Goal: Task Accomplishment & Management: Manage account settings

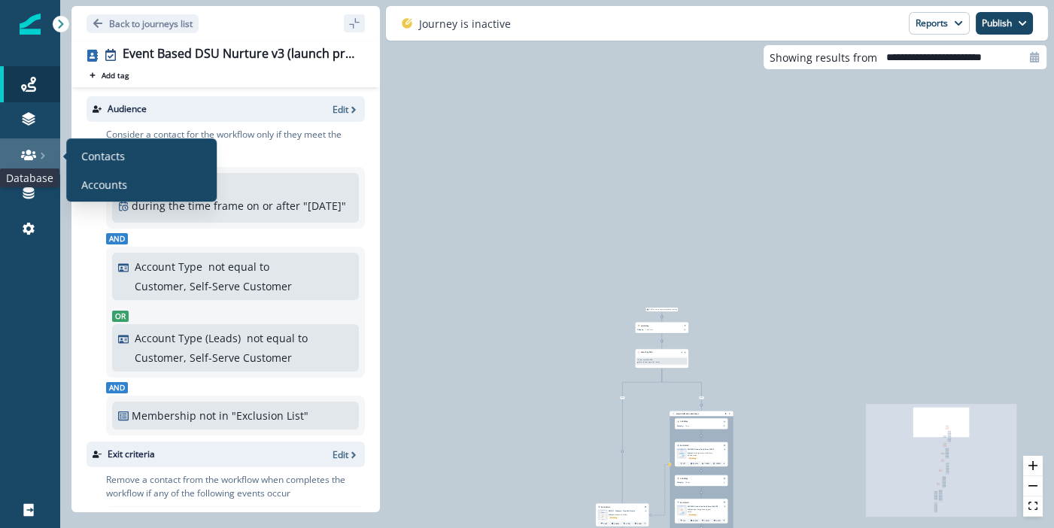
scroll to position [101, 0]
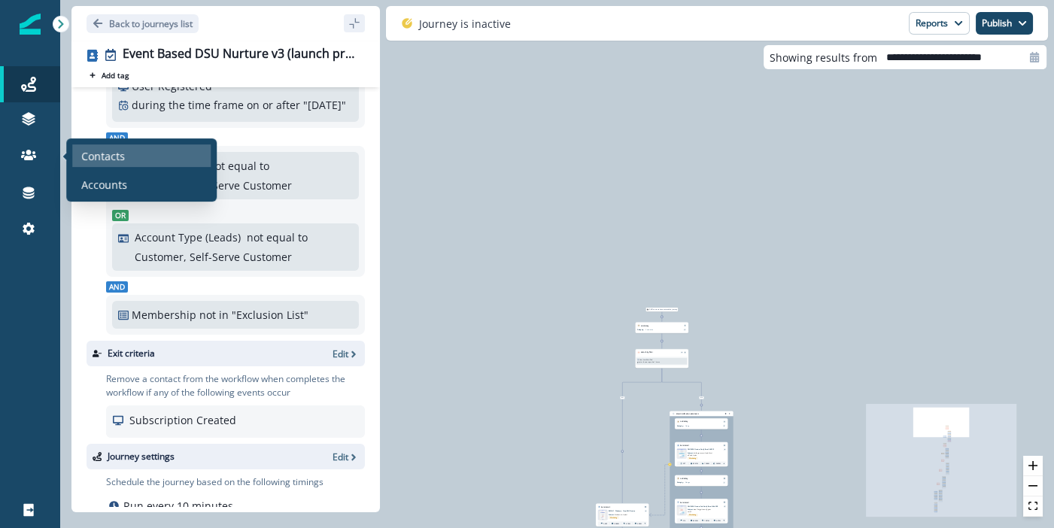
click at [99, 153] on p "Contacts" at bounding box center [103, 156] width 44 height 16
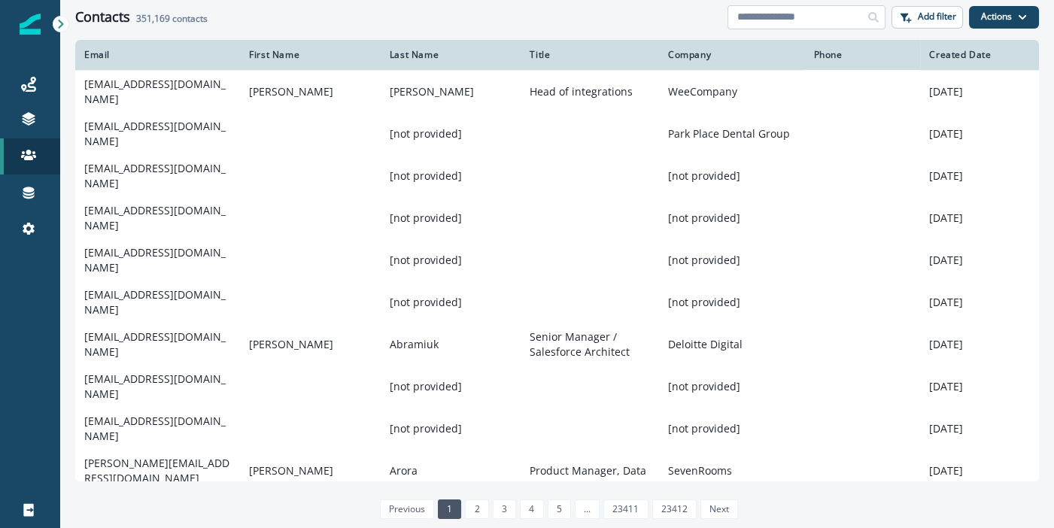
click at [804, 14] on input at bounding box center [807, 17] width 158 height 24
paste input "**********"
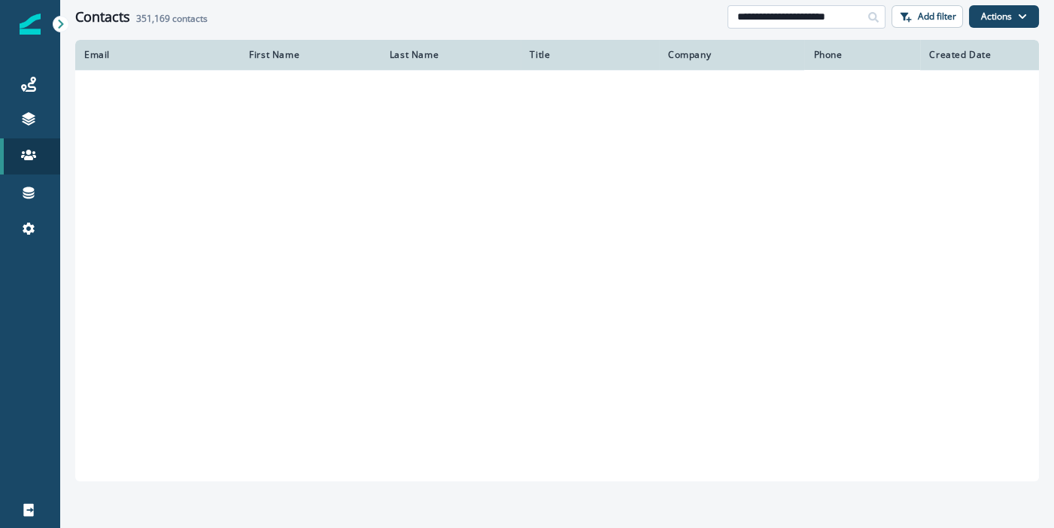
type input "**********"
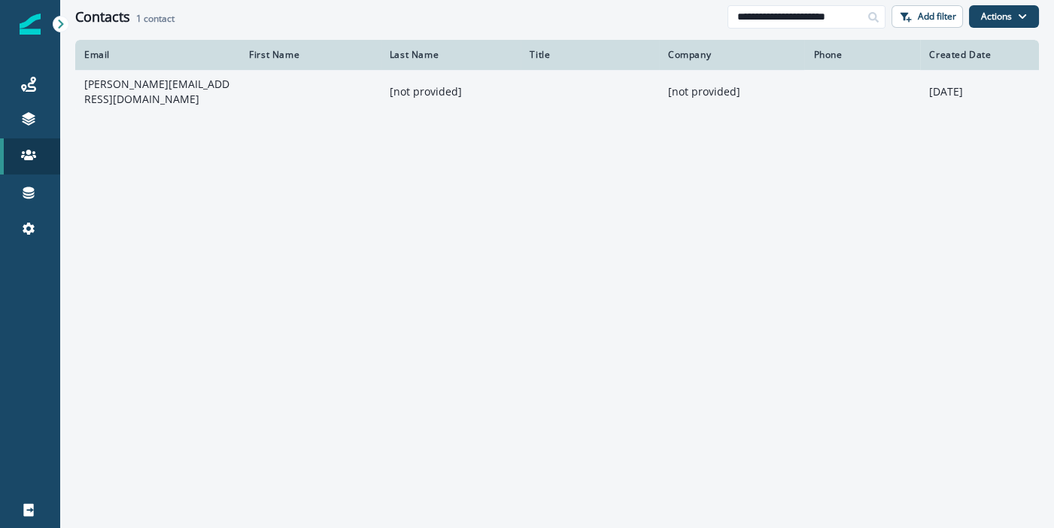
click at [150, 90] on td "[PERSON_NAME][EMAIL_ADDRESS][DOMAIN_NAME]" at bounding box center [157, 91] width 165 height 43
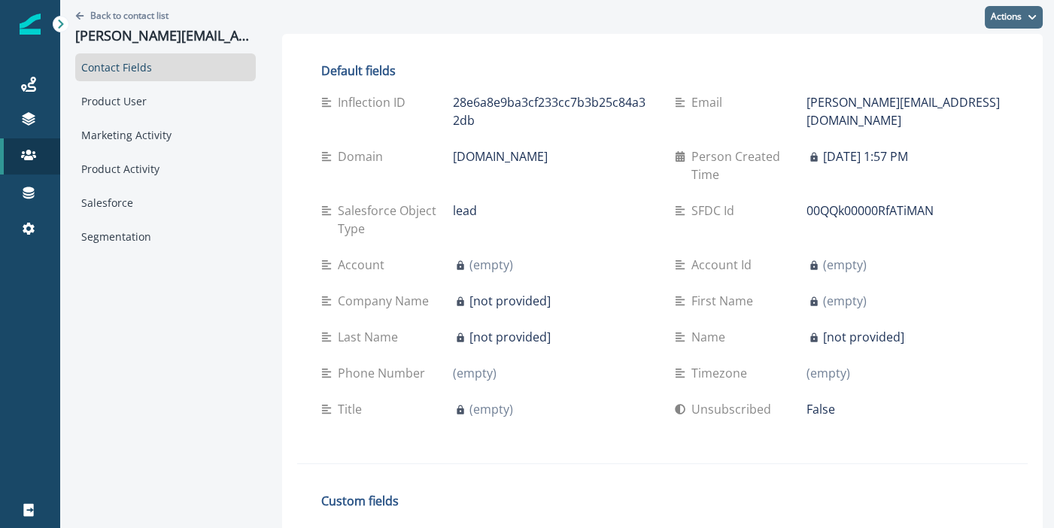
click at [1032, 17] on icon "button" at bounding box center [1033, 16] width 8 height 5
click at [920, 80] on button "Delete" at bounding box center [958, 81] width 167 height 27
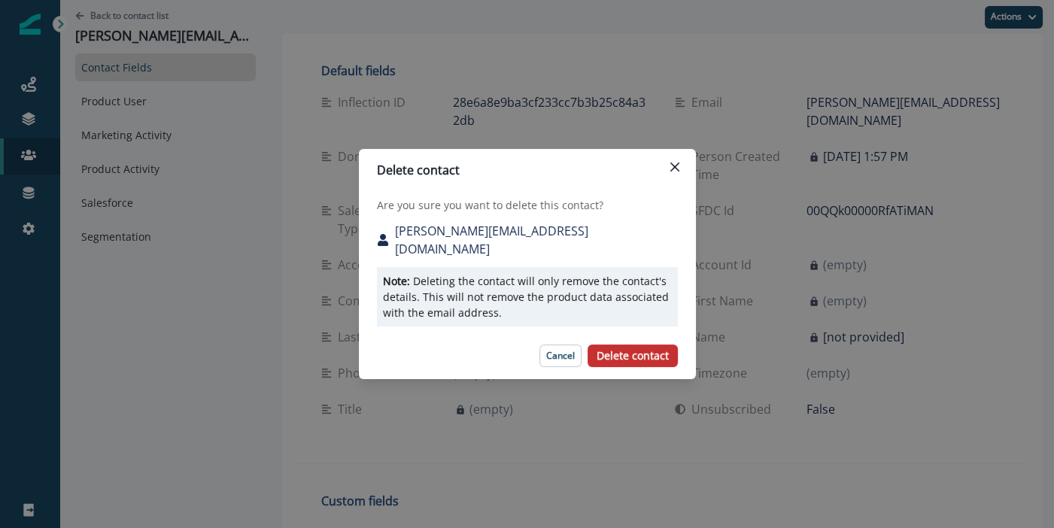
click at [615, 350] on p "Delete contact" at bounding box center [633, 356] width 72 height 13
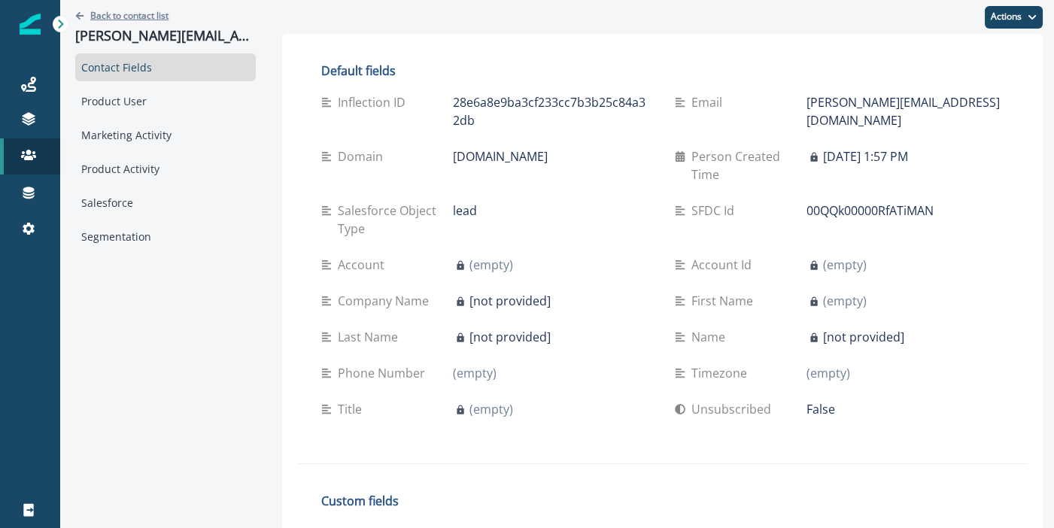
click at [109, 15] on p "Back to contact list" at bounding box center [129, 15] width 78 height 13
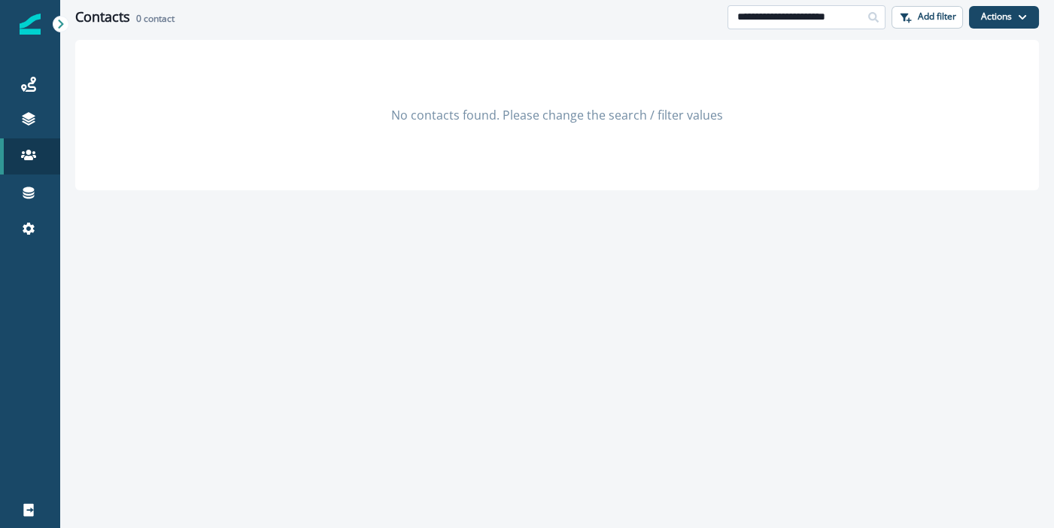
click at [791, 23] on input "**********" at bounding box center [807, 17] width 158 height 24
paste input
type input "**********"
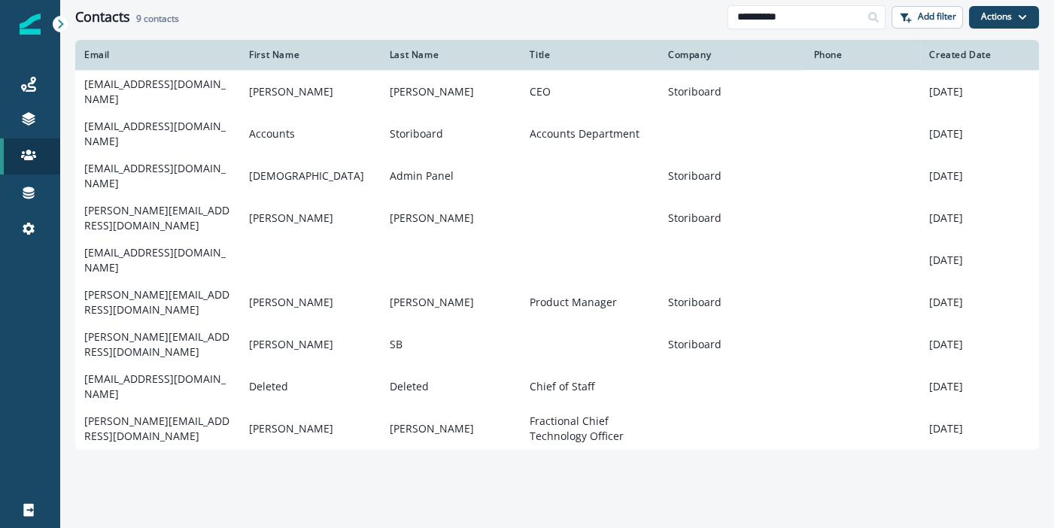
click at [1005, 0] on div "**********" at bounding box center [557, 17] width 994 height 34
click at [998, 8] on button "Actions" at bounding box center [1004, 17] width 70 height 23
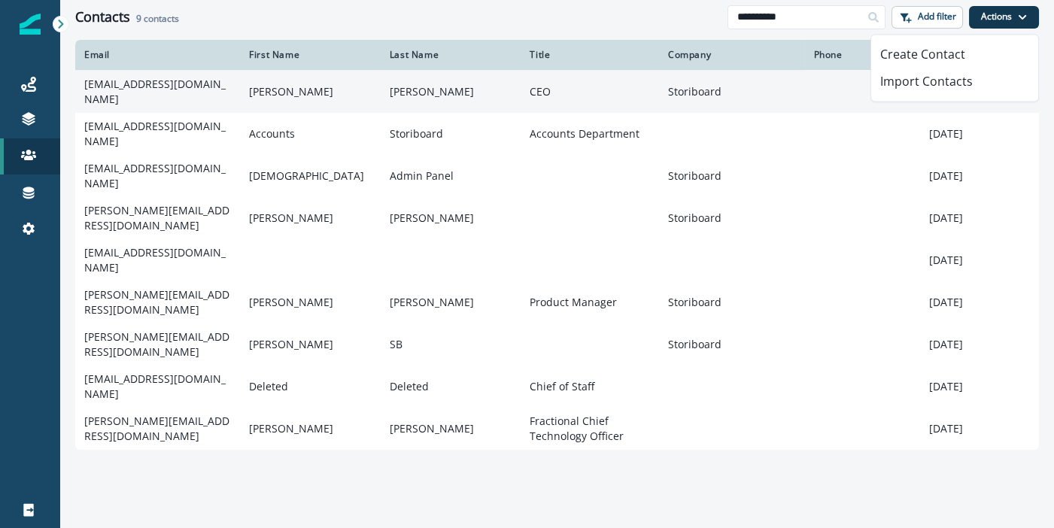
click at [178, 99] on td "[EMAIL_ADDRESS][DOMAIN_NAME]" at bounding box center [157, 91] width 165 height 43
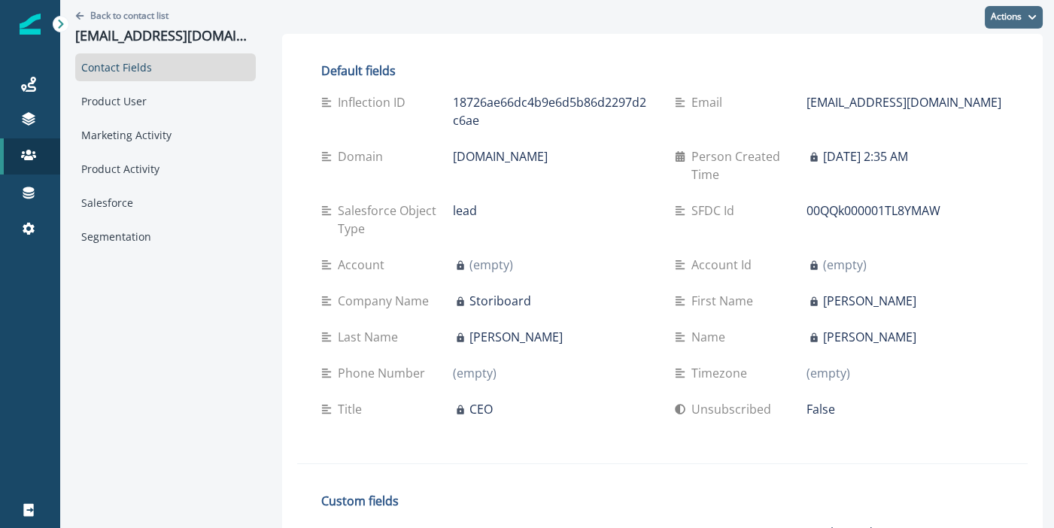
click at [996, 17] on button "Actions" at bounding box center [1014, 17] width 58 height 23
click at [953, 77] on button "Delete" at bounding box center [958, 81] width 167 height 27
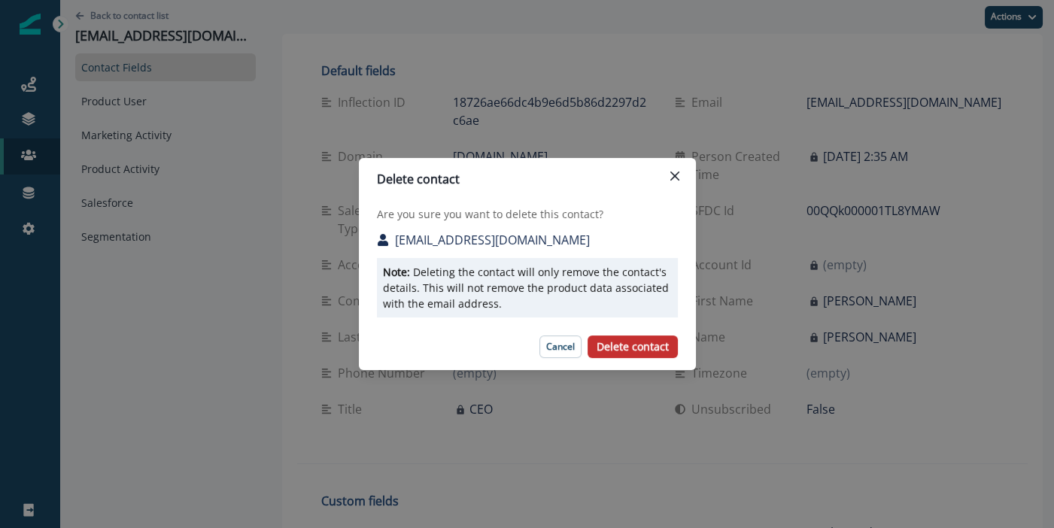
click at [629, 347] on p "Delete contact" at bounding box center [633, 347] width 72 height 13
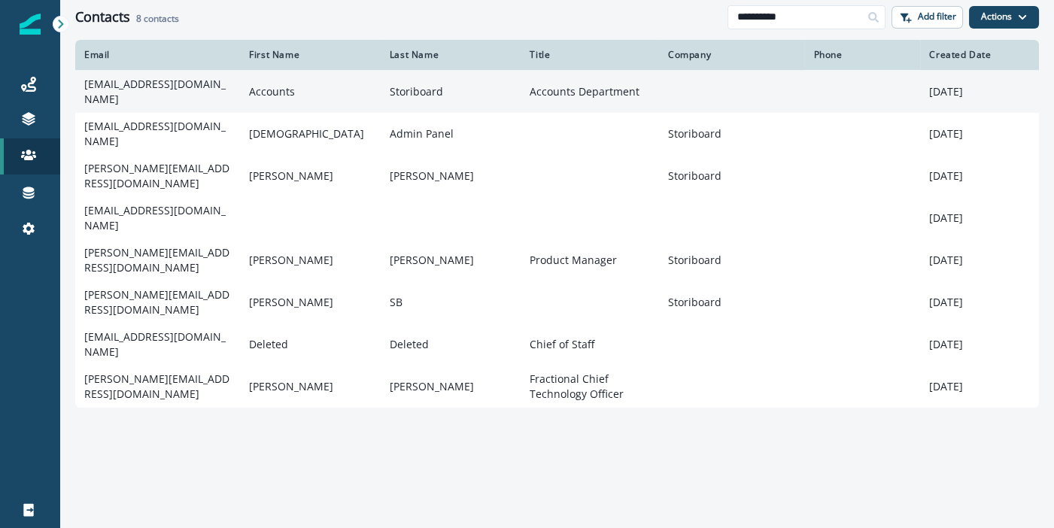
click at [810, 93] on td at bounding box center [862, 91] width 116 height 43
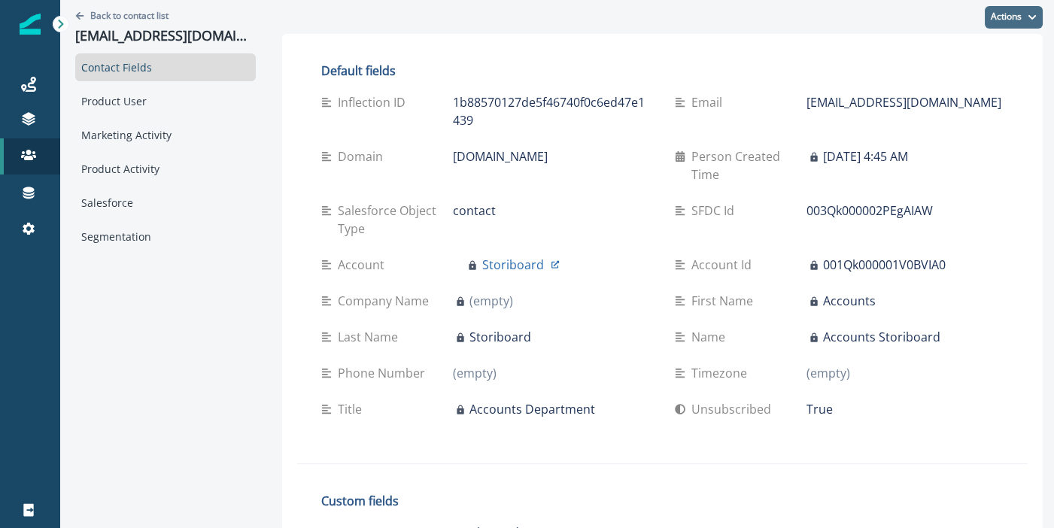
click at [1009, 19] on button "Actions" at bounding box center [1014, 17] width 58 height 23
click at [945, 84] on button "Delete" at bounding box center [958, 81] width 167 height 27
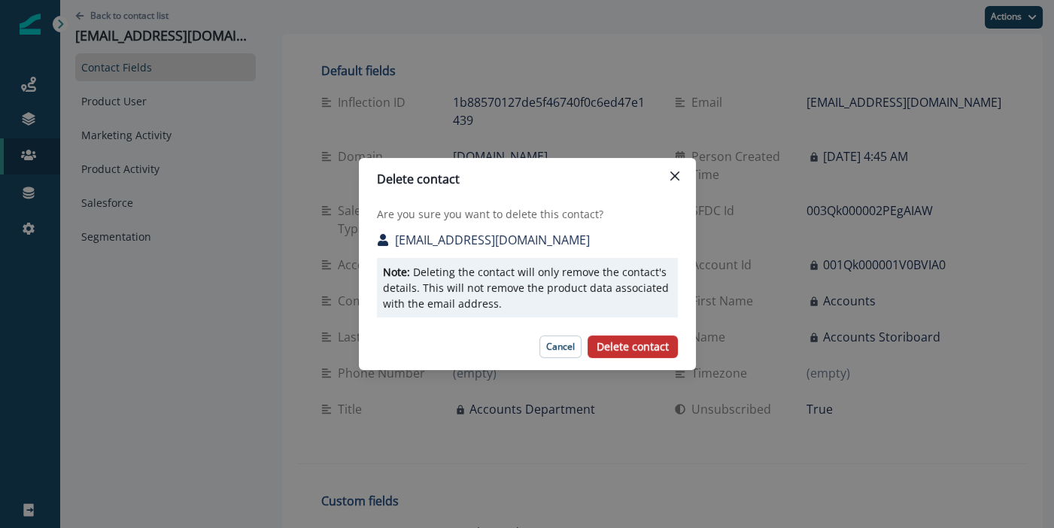
click at [628, 350] on p "Delete contact" at bounding box center [633, 347] width 72 height 13
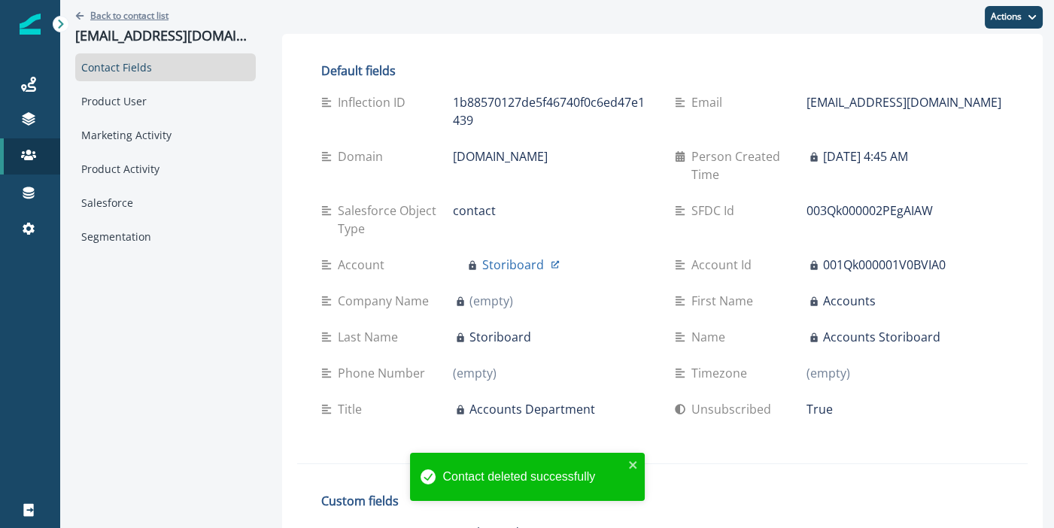
click at [149, 20] on p "Back to contact list" at bounding box center [129, 15] width 78 height 13
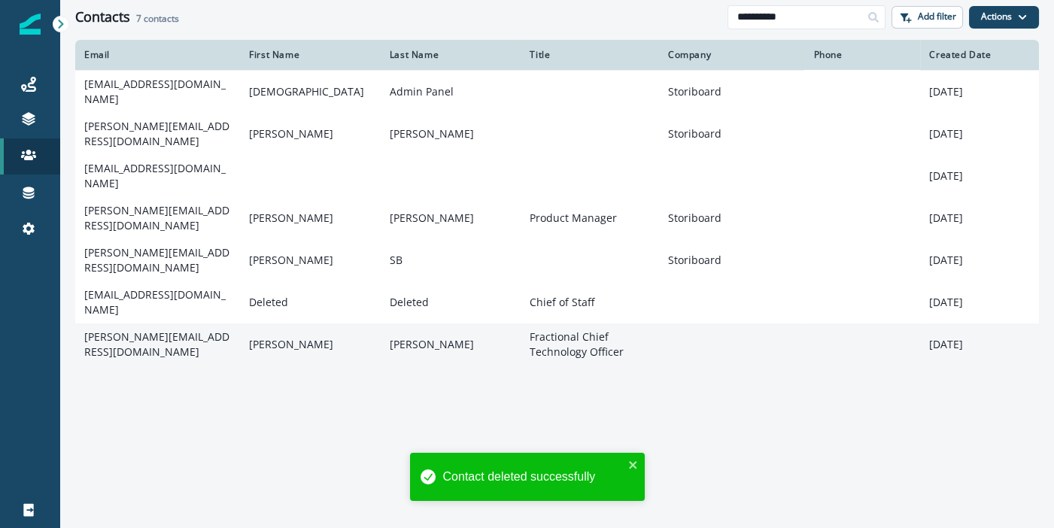
click at [132, 324] on td "[PERSON_NAME][EMAIL_ADDRESS][DOMAIN_NAME]" at bounding box center [157, 345] width 165 height 42
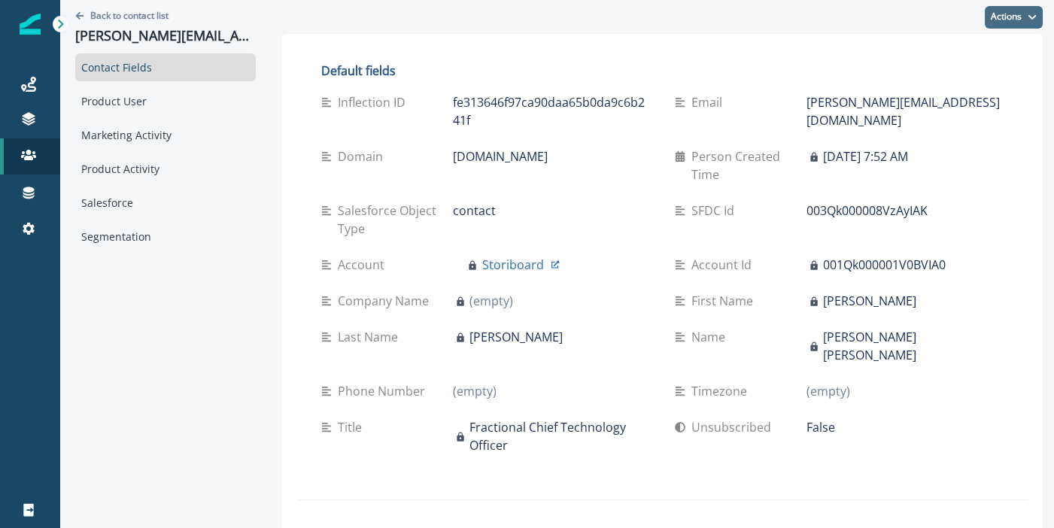
click at [1014, 17] on button "Actions" at bounding box center [1014, 17] width 58 height 23
click at [906, 78] on button "Delete" at bounding box center [958, 81] width 167 height 27
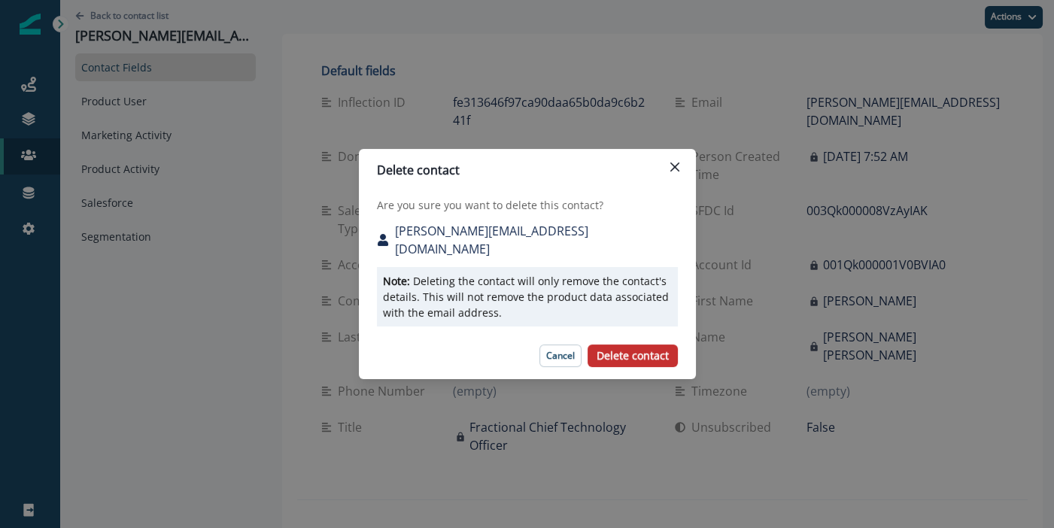
click at [642, 357] on button "Delete contact" at bounding box center [633, 356] width 90 height 23
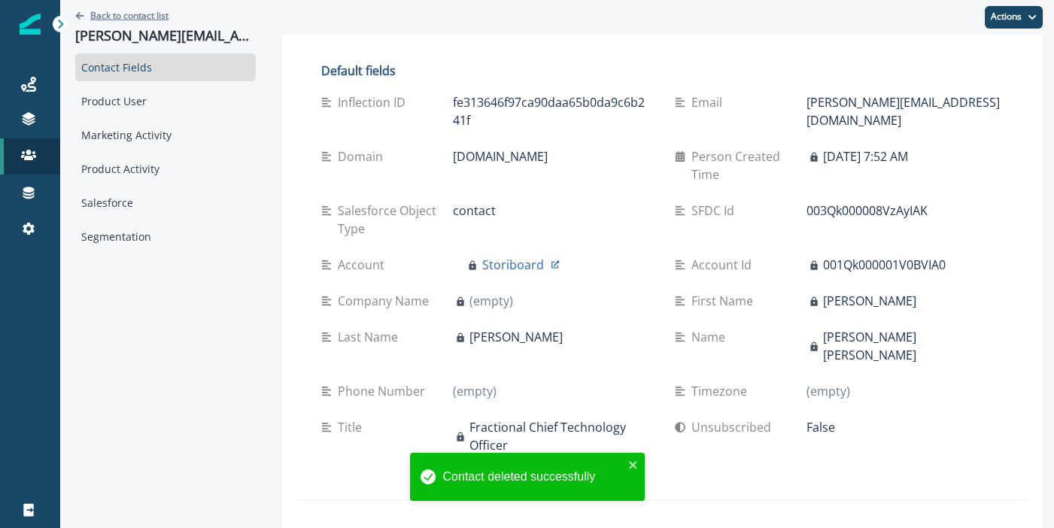
click at [119, 11] on p "Back to contact list" at bounding box center [129, 15] width 78 height 13
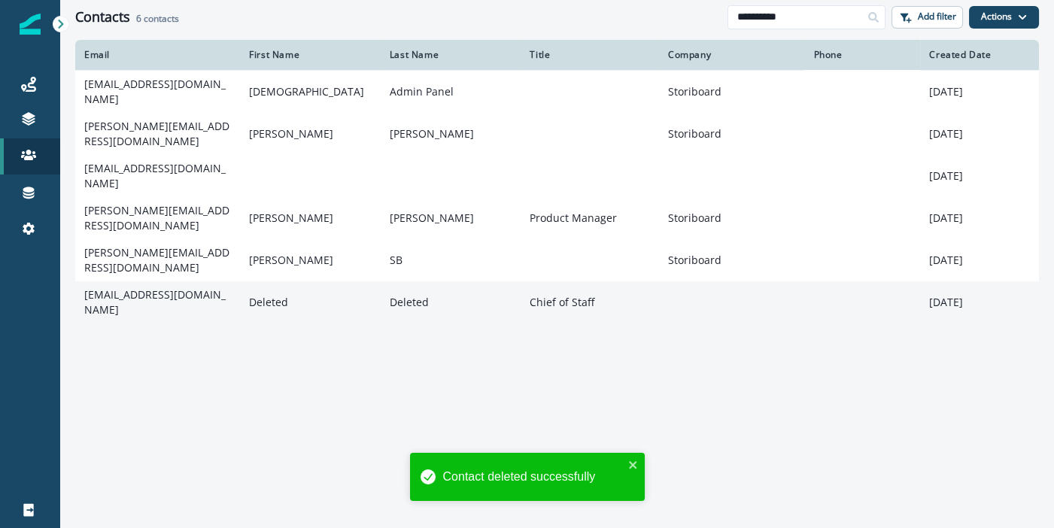
click at [175, 281] on td "[EMAIL_ADDRESS][DOMAIN_NAME]" at bounding box center [157, 302] width 165 height 42
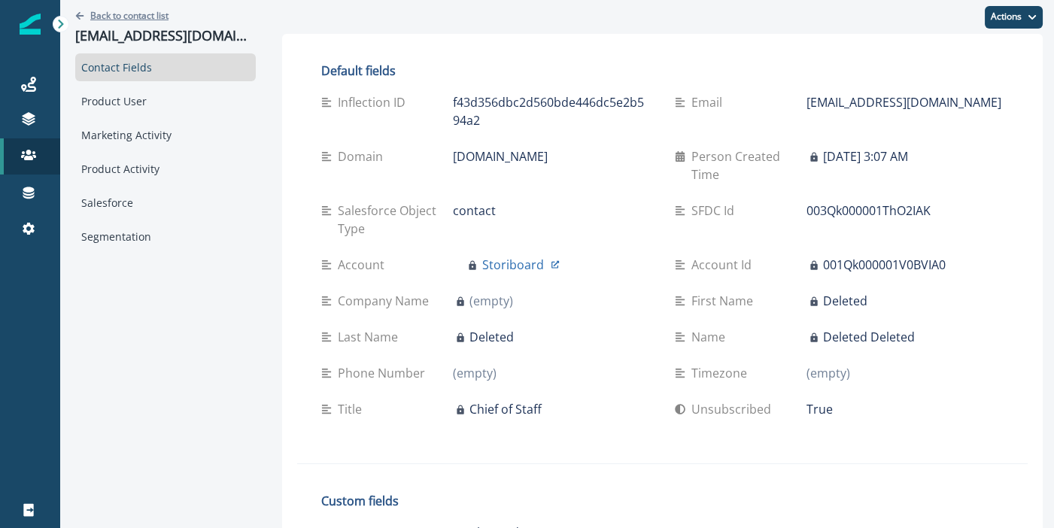
click at [126, 14] on p "Back to contact list" at bounding box center [129, 15] width 78 height 13
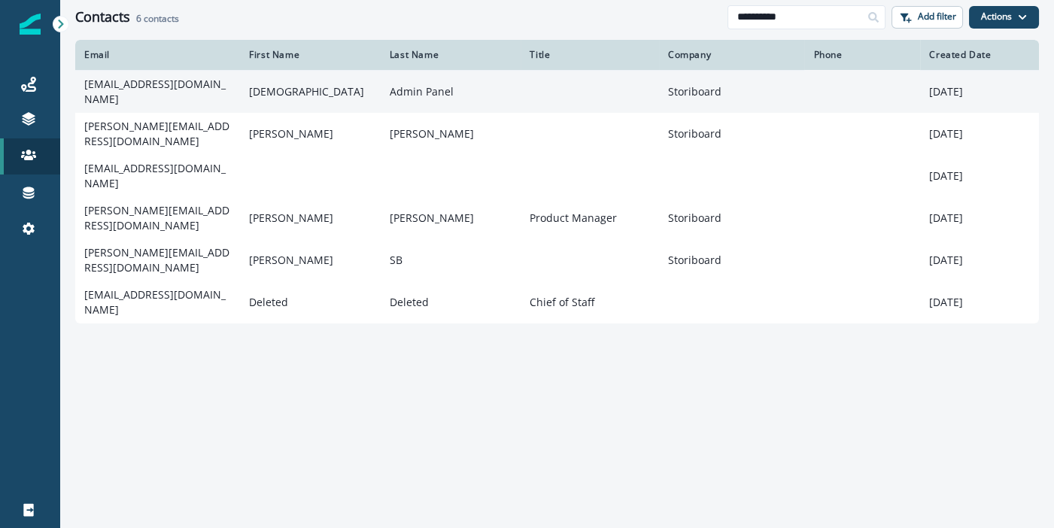
click at [141, 92] on td "[EMAIL_ADDRESS][DOMAIN_NAME]" at bounding box center [157, 91] width 165 height 43
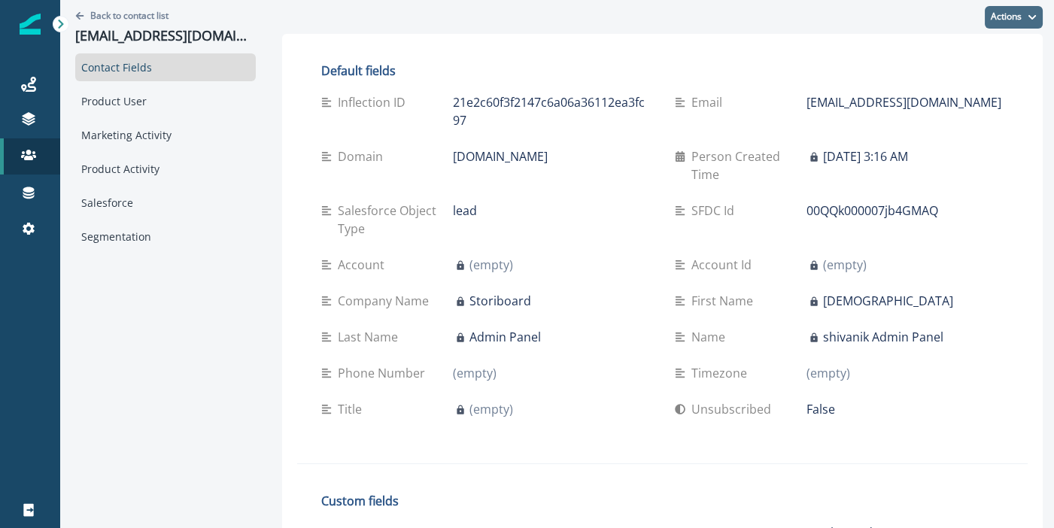
click at [1014, 12] on button "Actions" at bounding box center [1014, 17] width 58 height 23
click at [943, 80] on button "Delete" at bounding box center [958, 81] width 167 height 27
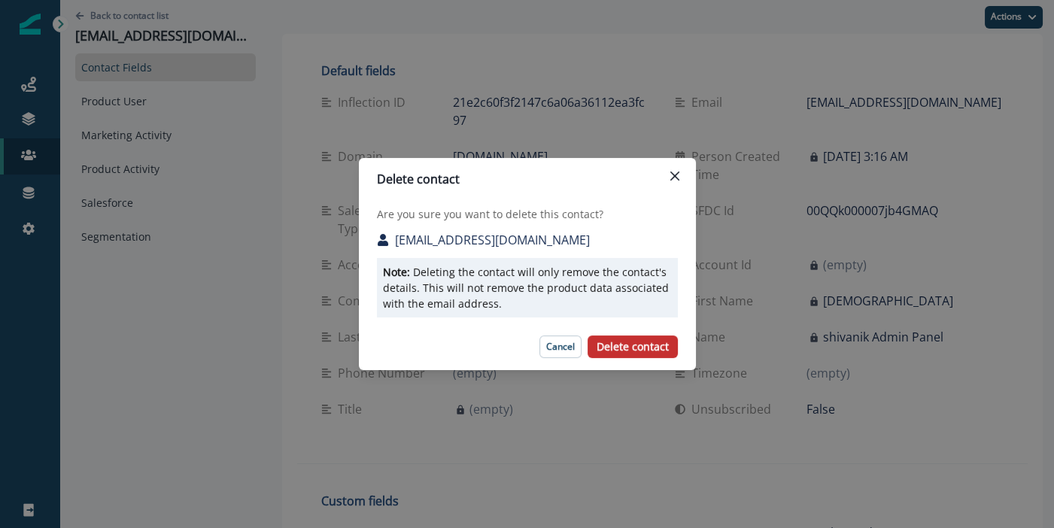
click at [647, 348] on p "Delete contact" at bounding box center [633, 347] width 72 height 13
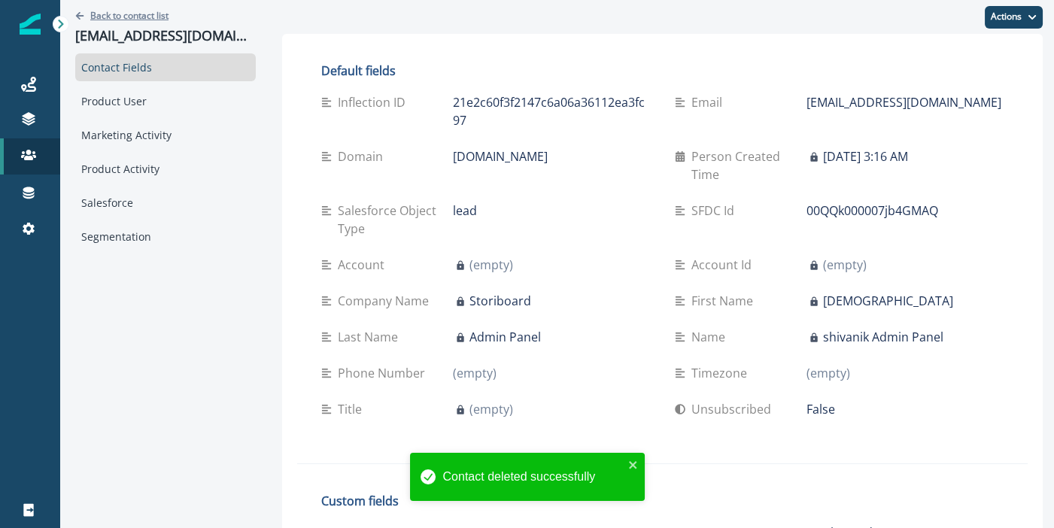
click at [145, 14] on p "Back to contact list" at bounding box center [129, 15] width 78 height 13
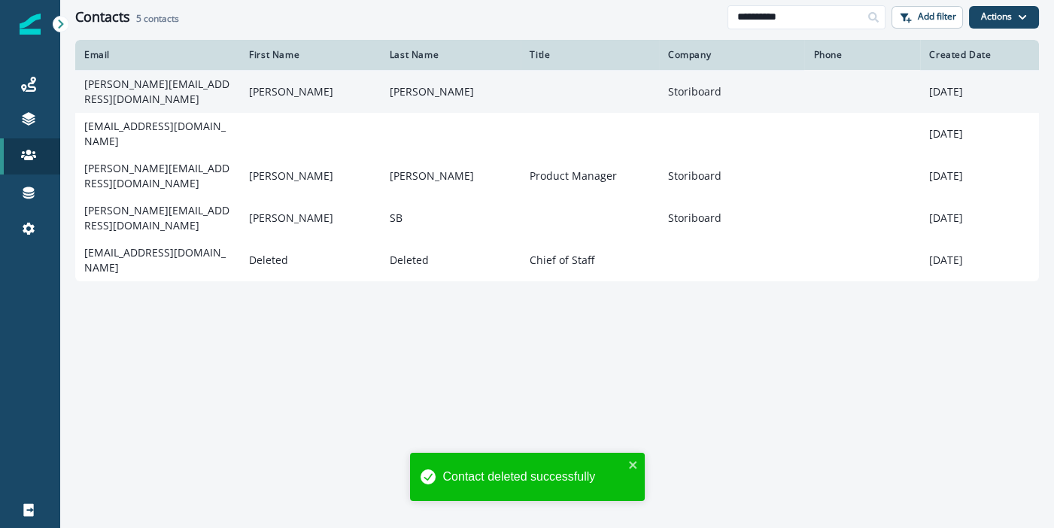
click at [169, 94] on td "[PERSON_NAME][EMAIL_ADDRESS][DOMAIN_NAME]" at bounding box center [157, 91] width 165 height 43
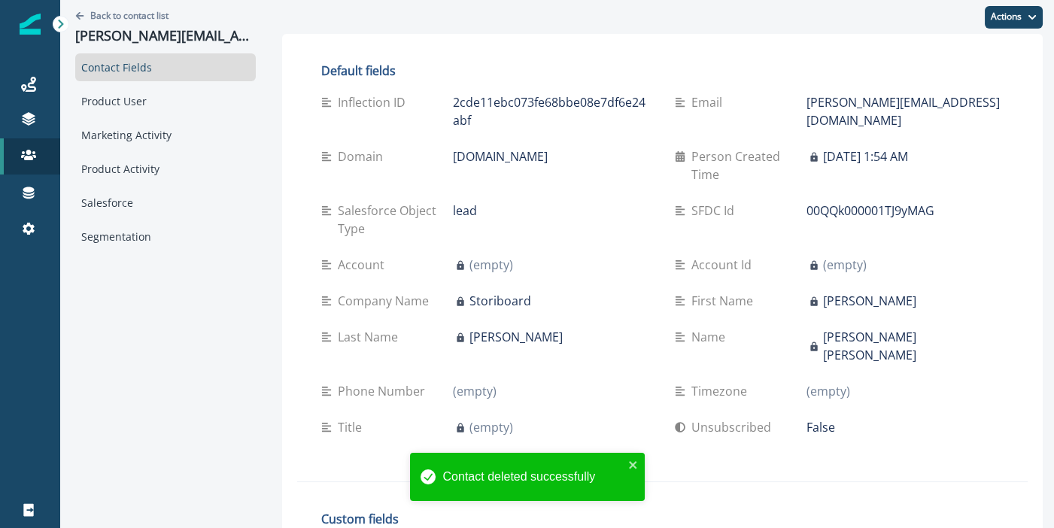
click at [994, 29] on div "Actions Edit Delete" at bounding box center [662, 17] width 761 height 34
click at [997, 24] on button "Actions" at bounding box center [1014, 17] width 58 height 23
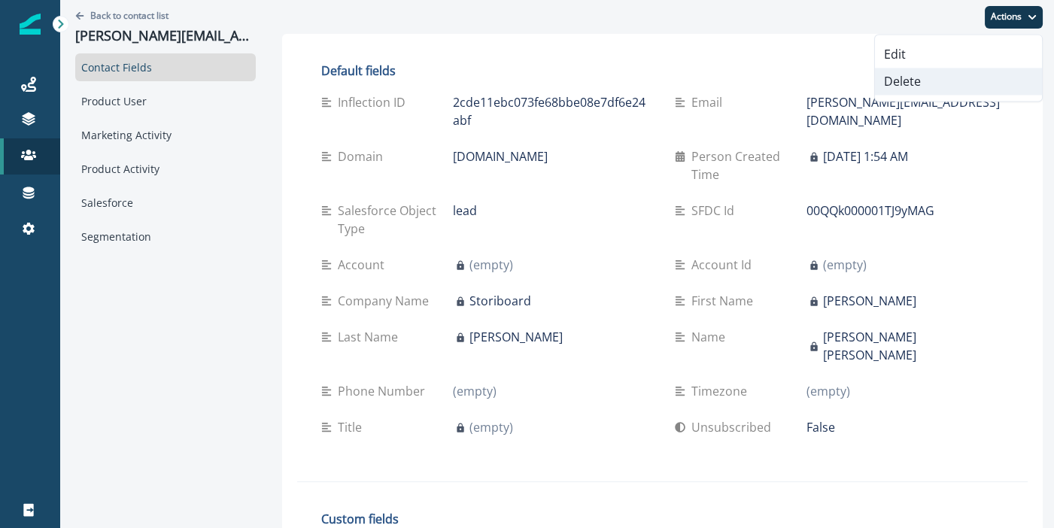
click at [935, 75] on button "Delete" at bounding box center [958, 81] width 167 height 27
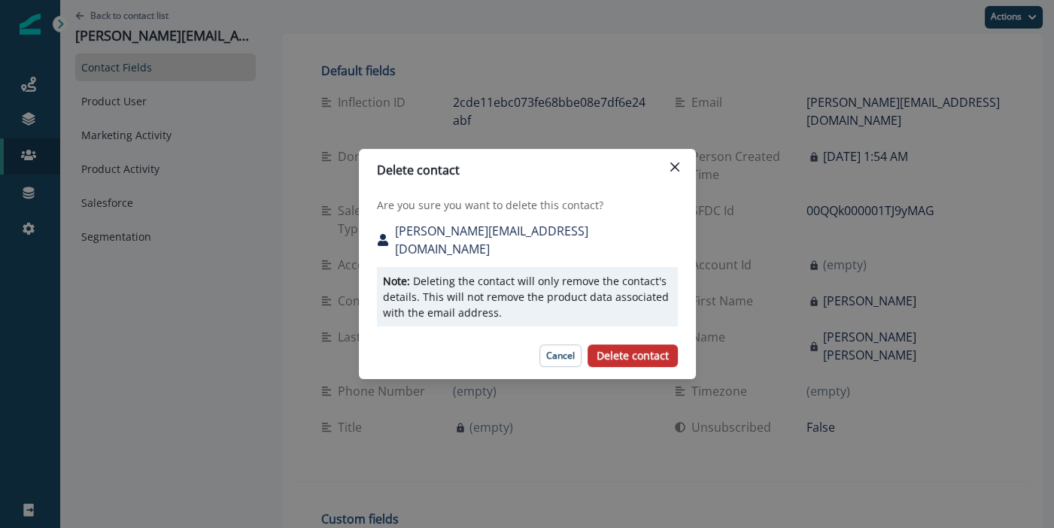
click at [621, 350] on p "Delete contact" at bounding box center [633, 356] width 72 height 13
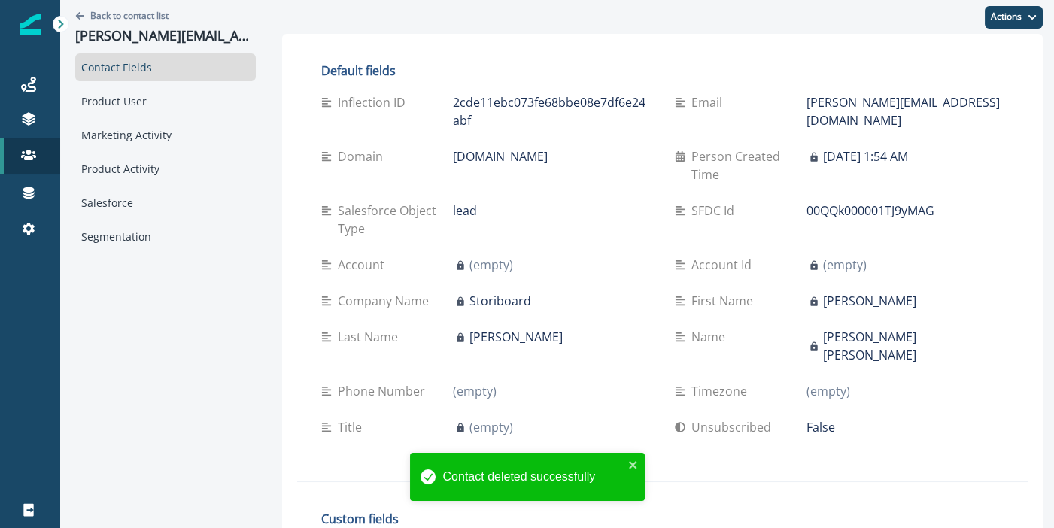
click at [143, 11] on p "Back to contact list" at bounding box center [129, 15] width 78 height 13
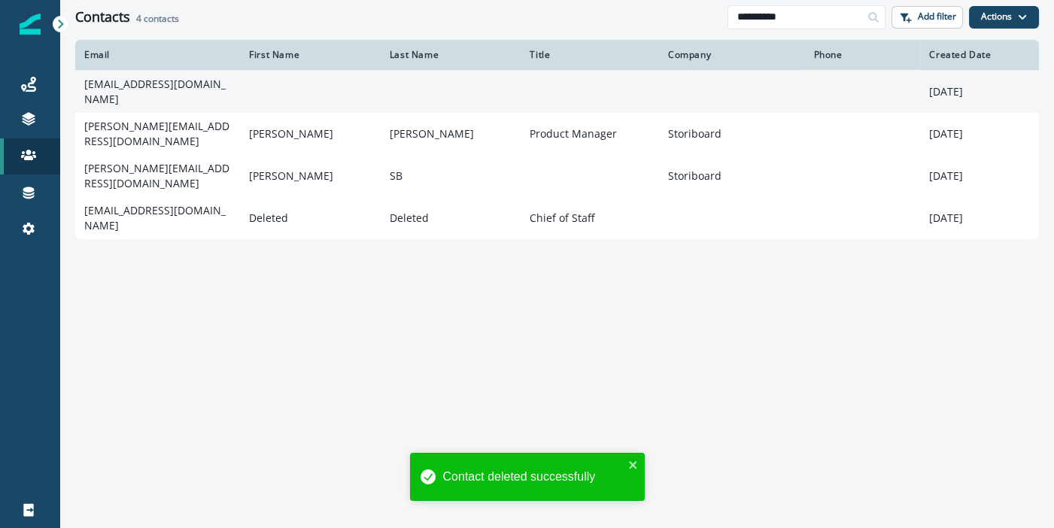
click at [151, 85] on td "[EMAIL_ADDRESS][DOMAIN_NAME]" at bounding box center [157, 91] width 165 height 43
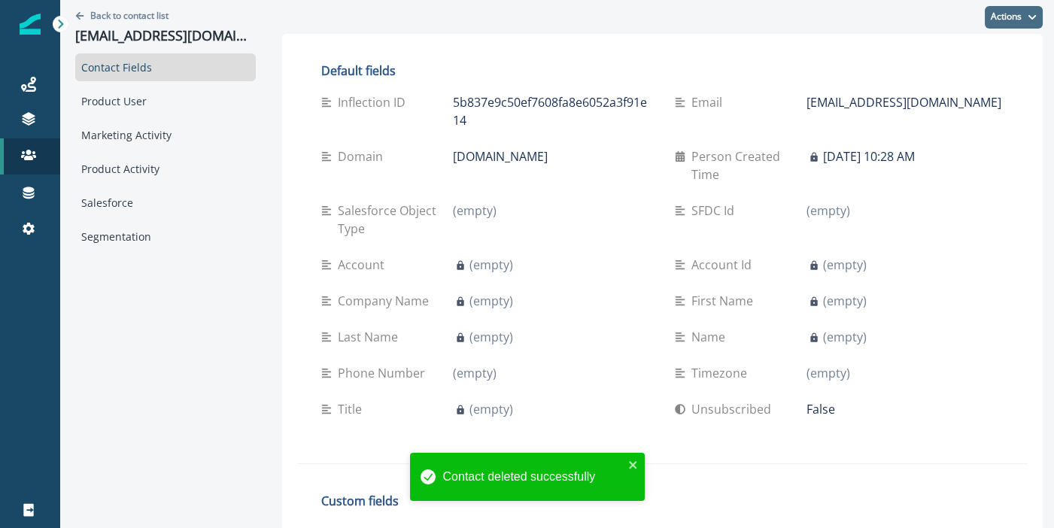
click at [1019, 23] on button "Actions" at bounding box center [1014, 17] width 58 height 23
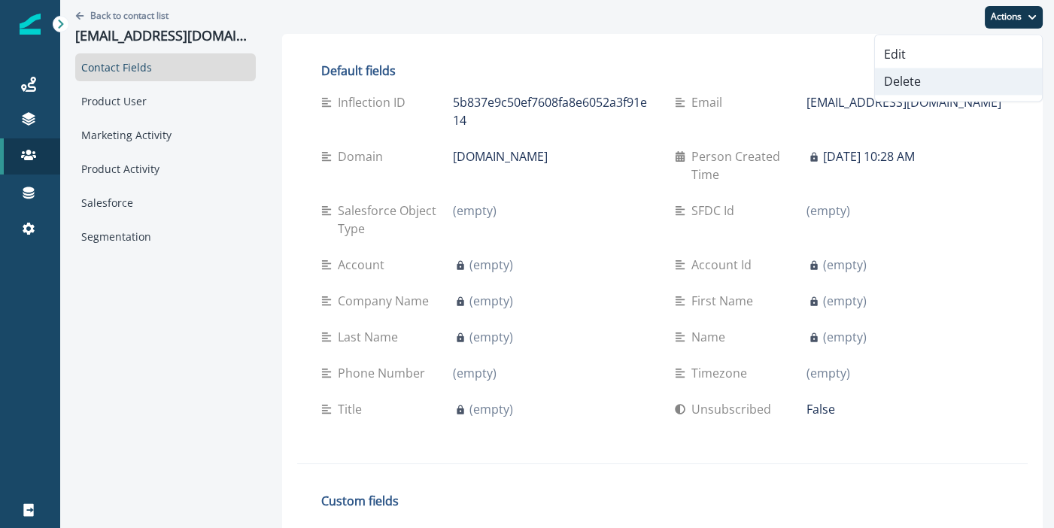
click at [949, 80] on button "Delete" at bounding box center [958, 81] width 167 height 27
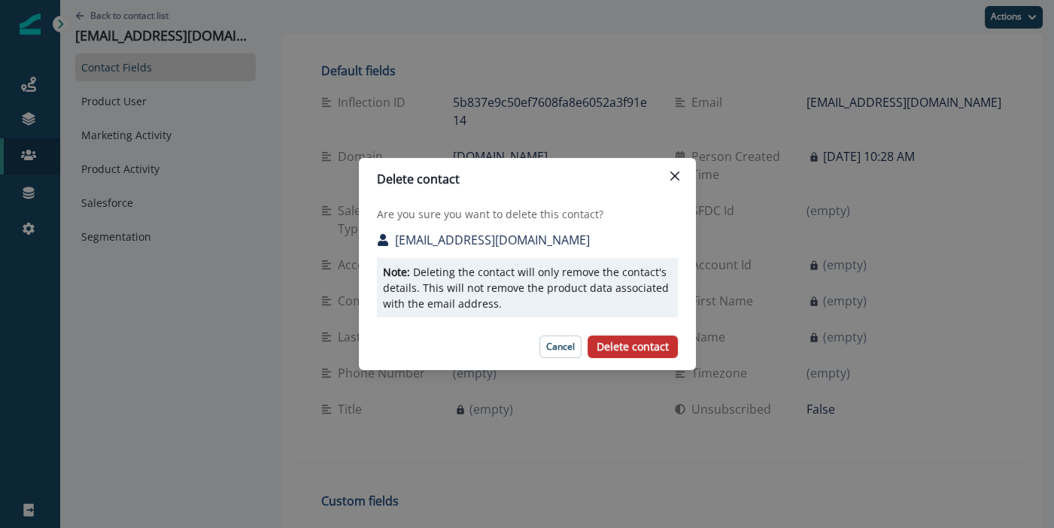
click at [637, 344] on p "Delete contact" at bounding box center [633, 347] width 72 height 13
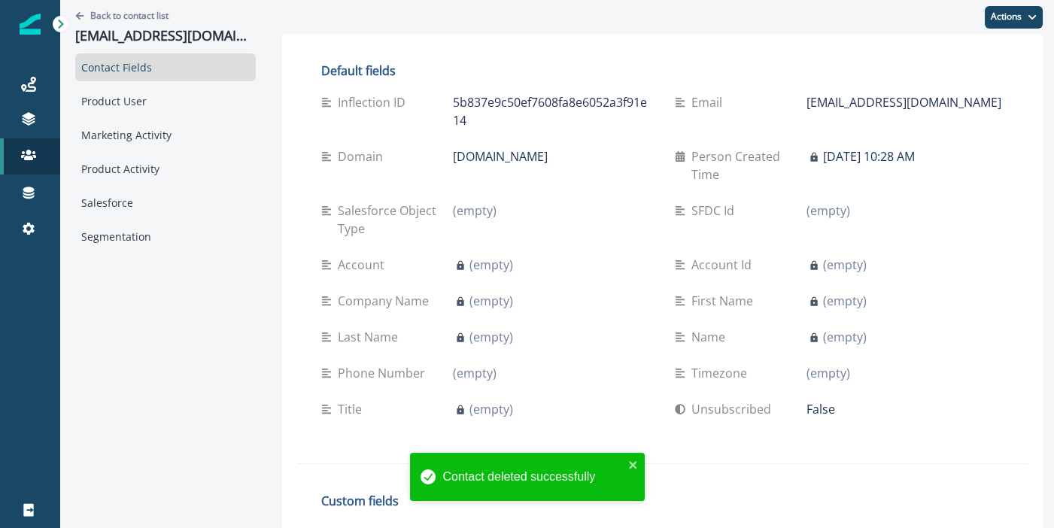
click at [135, 8] on div "Back to contact list [PERSON_NAME][EMAIL_ADDRESS][DOMAIN_NAME]" at bounding box center [165, 26] width 181 height 53
click at [129, 16] on p "Back to contact list" at bounding box center [129, 15] width 78 height 13
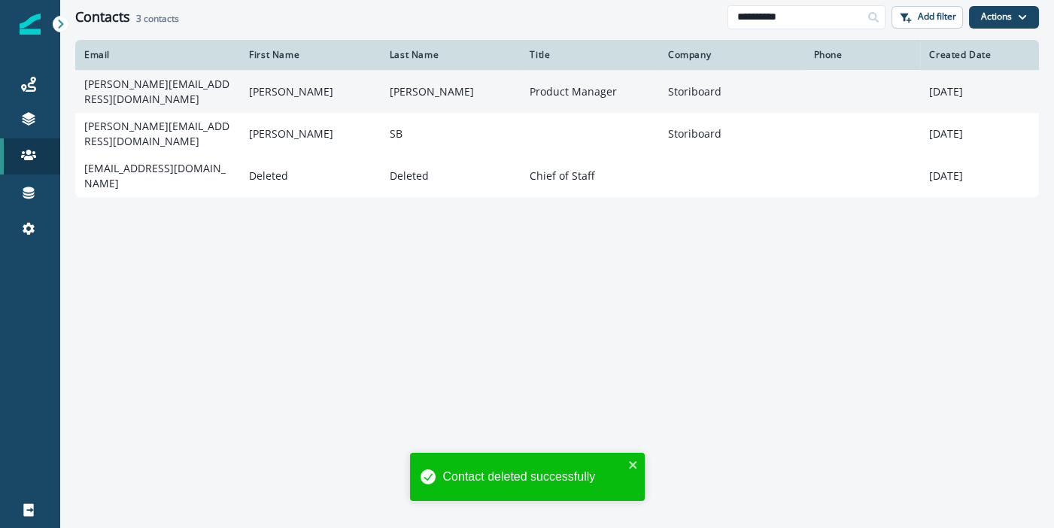
click at [214, 93] on td "[PERSON_NAME][EMAIL_ADDRESS][DOMAIN_NAME]" at bounding box center [157, 91] width 165 height 43
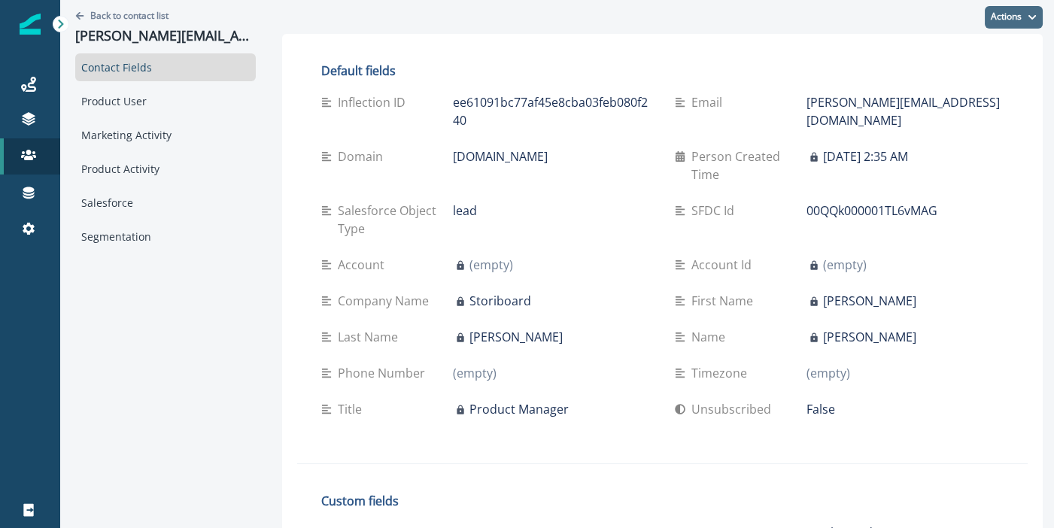
click at [1013, 23] on button "Actions" at bounding box center [1014, 17] width 58 height 23
click at [910, 85] on button "Delete" at bounding box center [958, 81] width 167 height 27
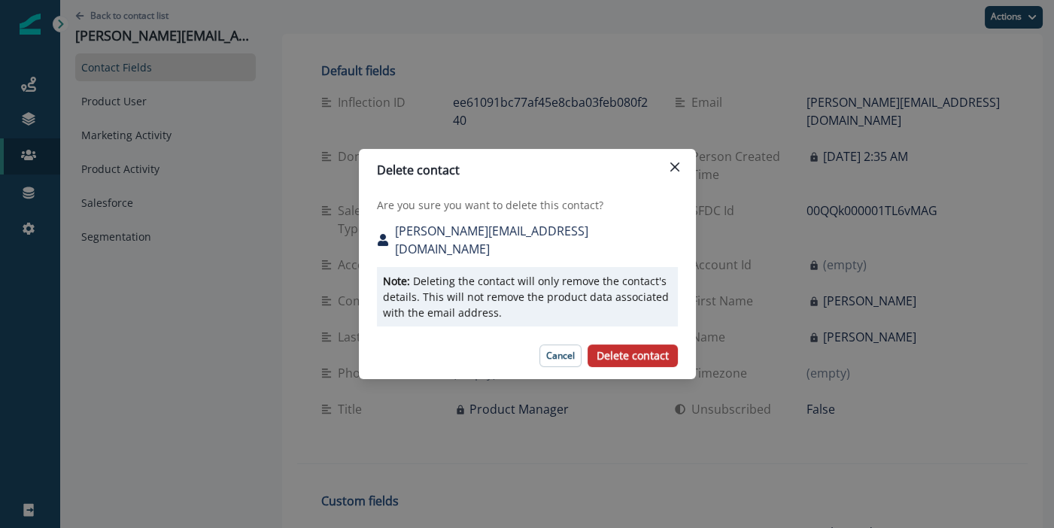
click at [646, 350] on p "Delete contact" at bounding box center [633, 356] width 72 height 13
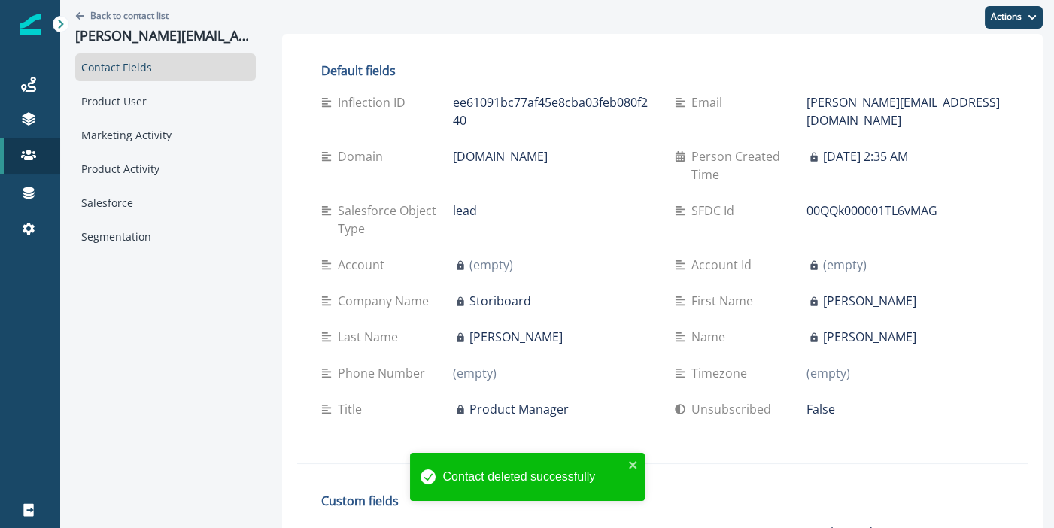
click at [141, 12] on p "Back to contact list" at bounding box center [129, 15] width 78 height 13
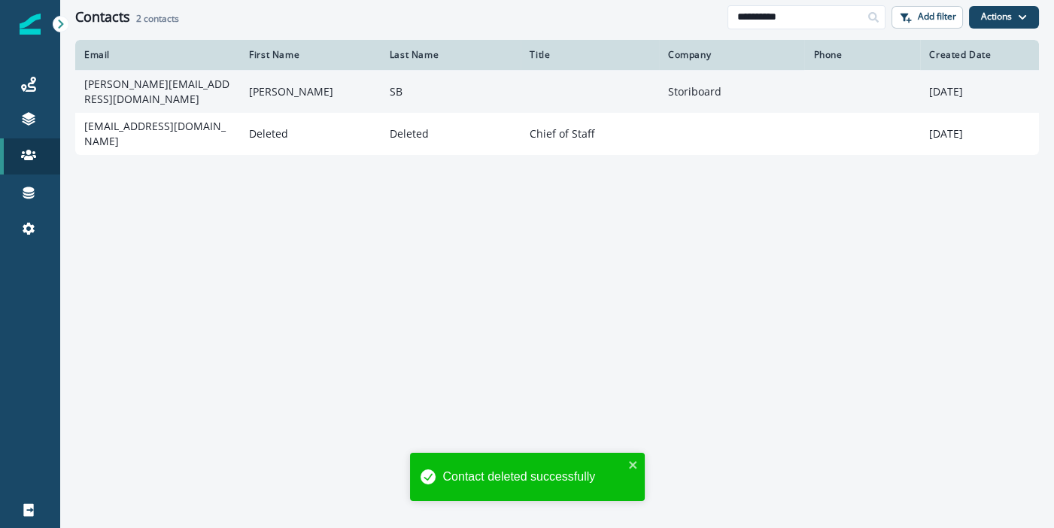
click at [199, 91] on td "[PERSON_NAME][EMAIL_ADDRESS][DOMAIN_NAME]" at bounding box center [157, 91] width 165 height 43
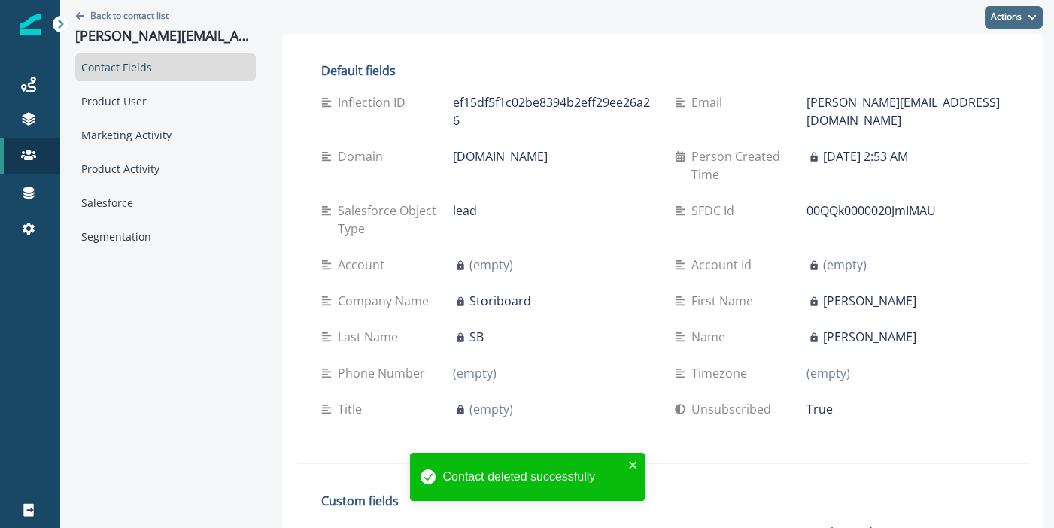
click at [1019, 24] on button "Actions" at bounding box center [1014, 17] width 58 height 23
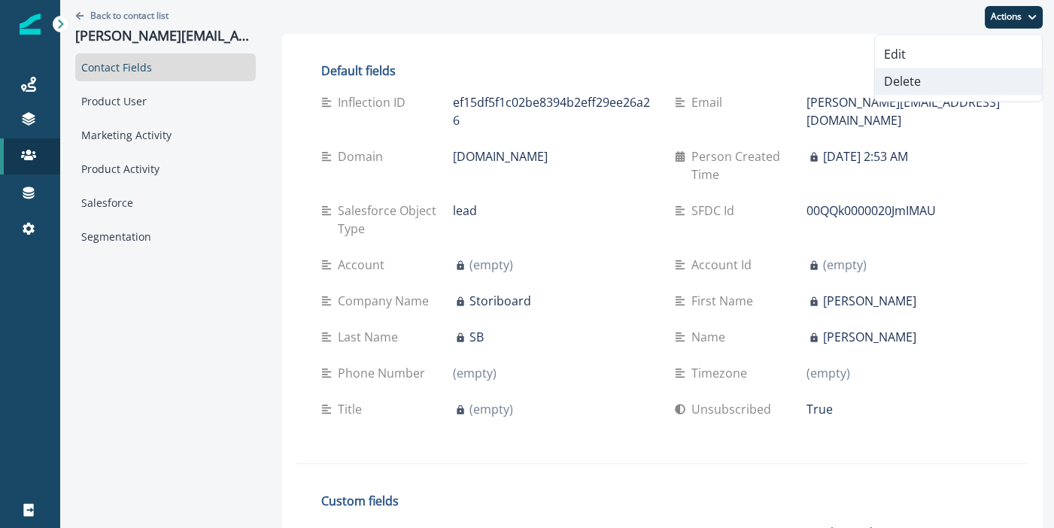
click at [918, 90] on button "Delete" at bounding box center [958, 81] width 167 height 27
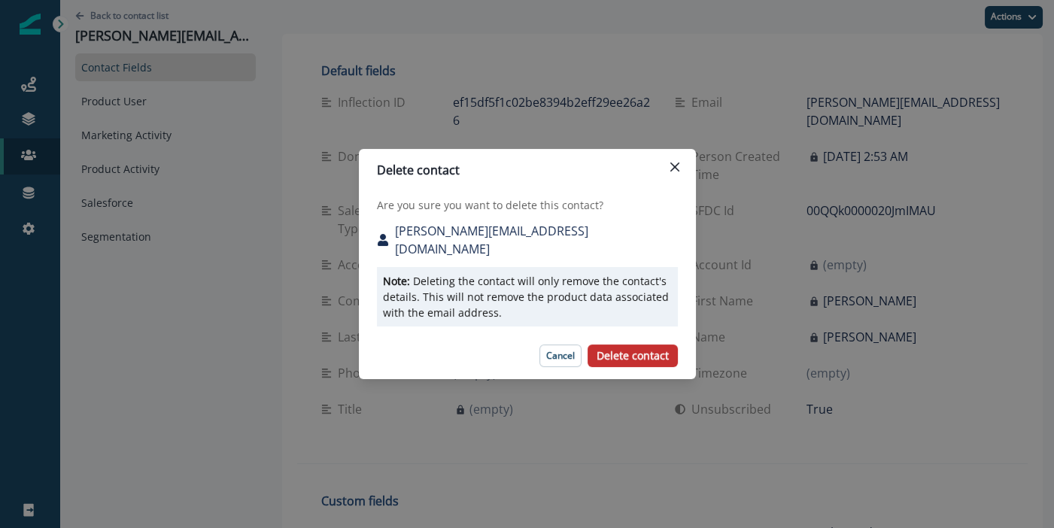
click at [652, 350] on p "Delete contact" at bounding box center [633, 356] width 72 height 13
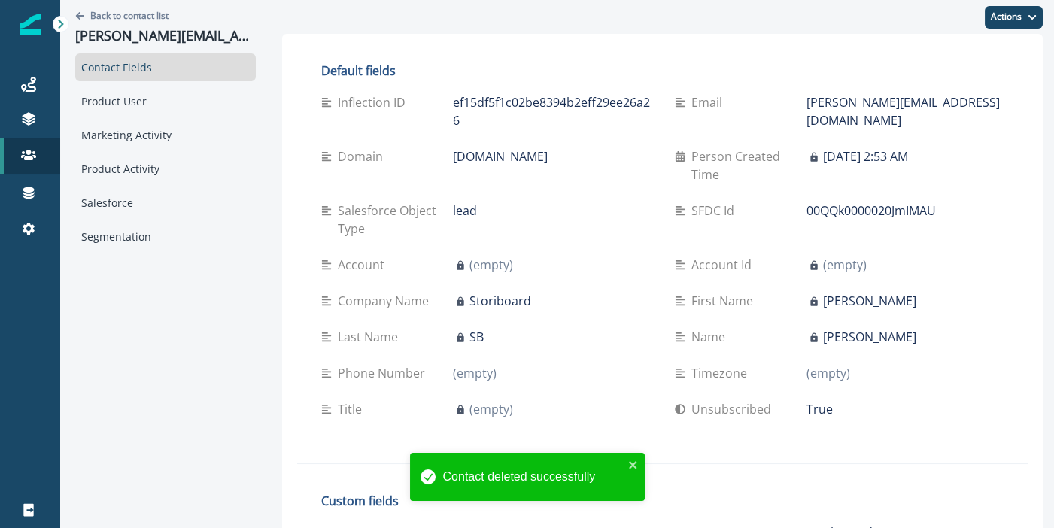
click at [117, 15] on p "Back to contact list" at bounding box center [129, 15] width 78 height 13
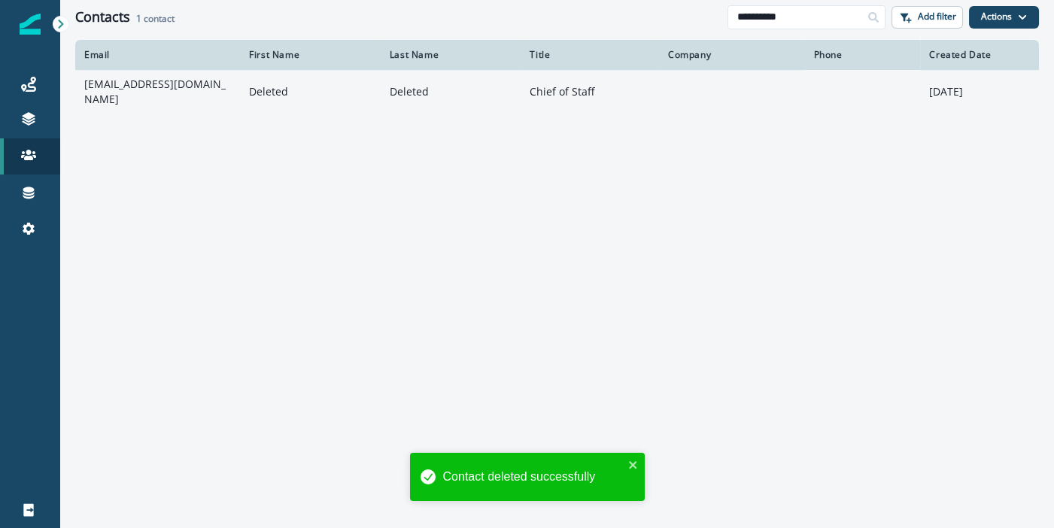
click at [182, 93] on td "[EMAIL_ADDRESS][DOMAIN_NAME]" at bounding box center [157, 91] width 165 height 43
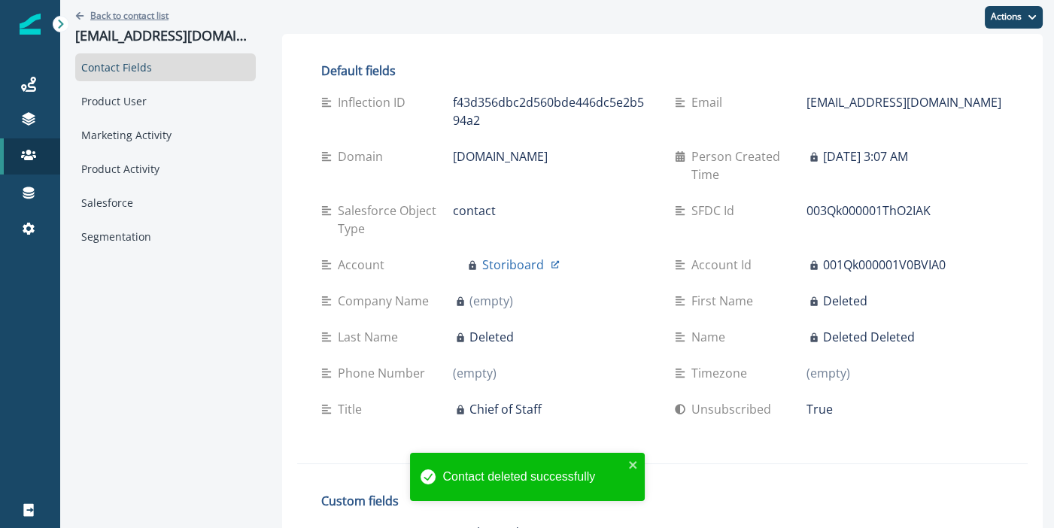
click at [103, 15] on p "Back to contact list" at bounding box center [129, 15] width 78 height 13
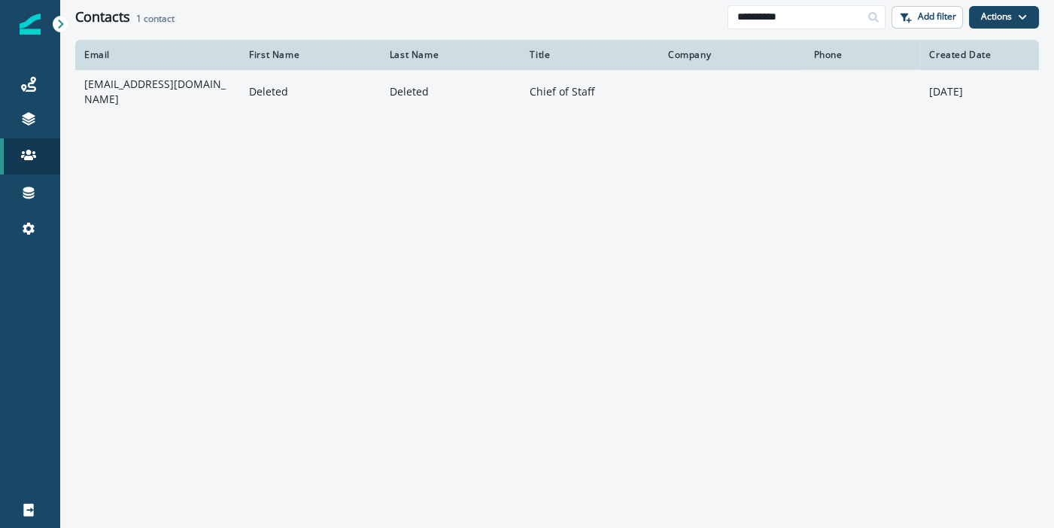
click at [169, 97] on td "[EMAIL_ADDRESS][DOMAIN_NAME]" at bounding box center [157, 91] width 165 height 43
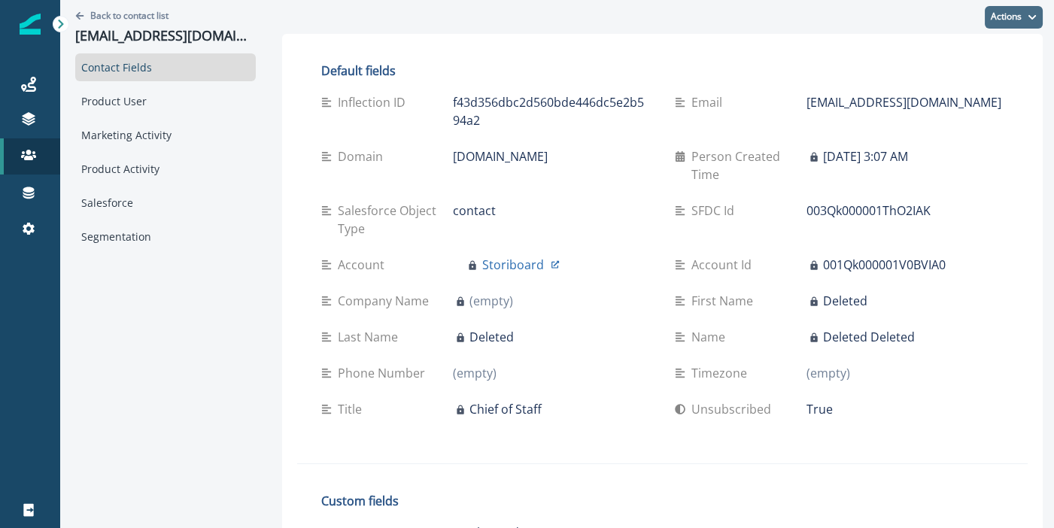
click at [1005, 10] on button "Actions" at bounding box center [1014, 17] width 58 height 23
click at [951, 84] on button "Delete" at bounding box center [958, 81] width 167 height 27
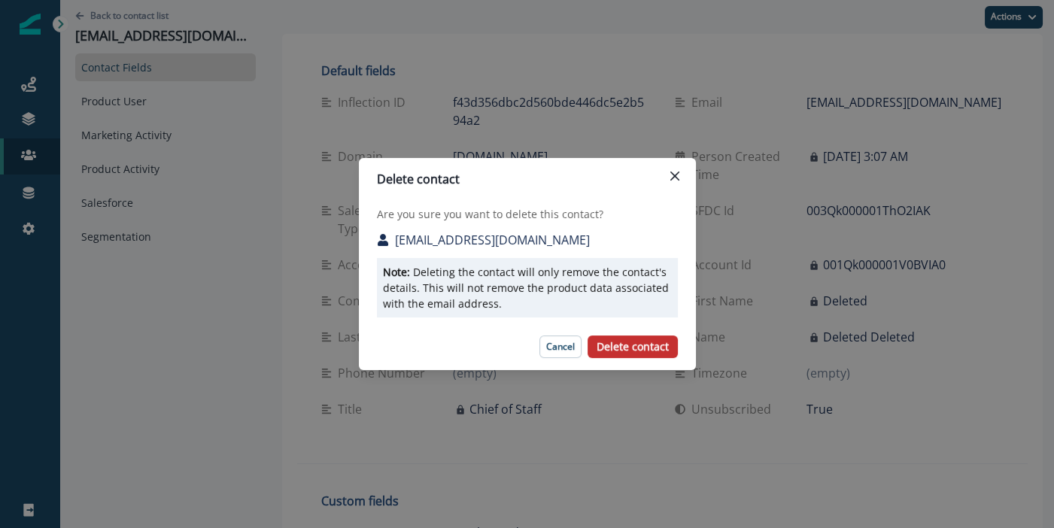
click at [658, 357] on button "Delete contact" at bounding box center [633, 347] width 90 height 23
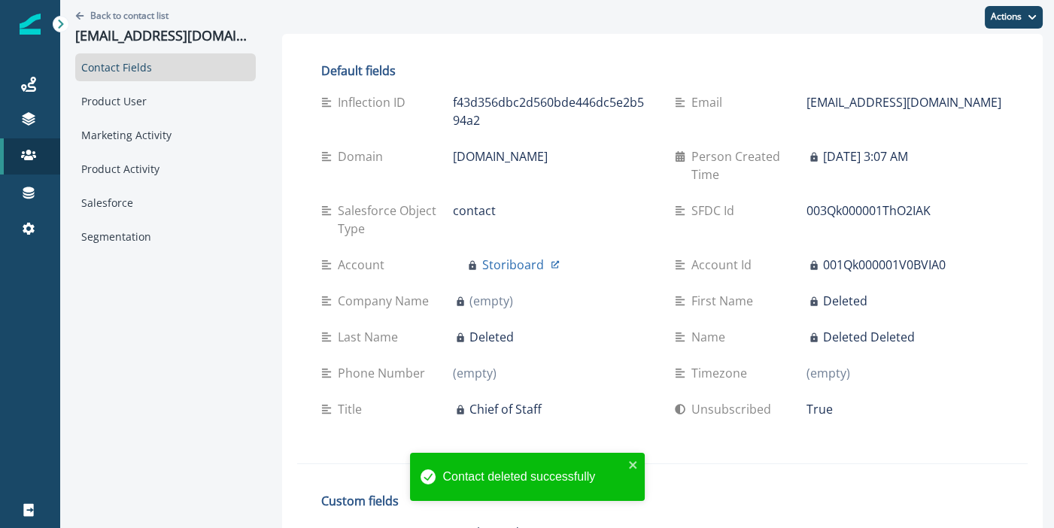
click at [154, 8] on div "Back to contact list [EMAIL_ADDRESS][DOMAIN_NAME]" at bounding box center [165, 26] width 181 height 53
click at [150, 8] on div "Back to contact list [EMAIL_ADDRESS][DOMAIN_NAME]" at bounding box center [165, 26] width 181 height 53
click at [141, 12] on p "Back to contact list" at bounding box center [129, 15] width 78 height 13
